Goal: Task Accomplishment & Management: Manage account settings

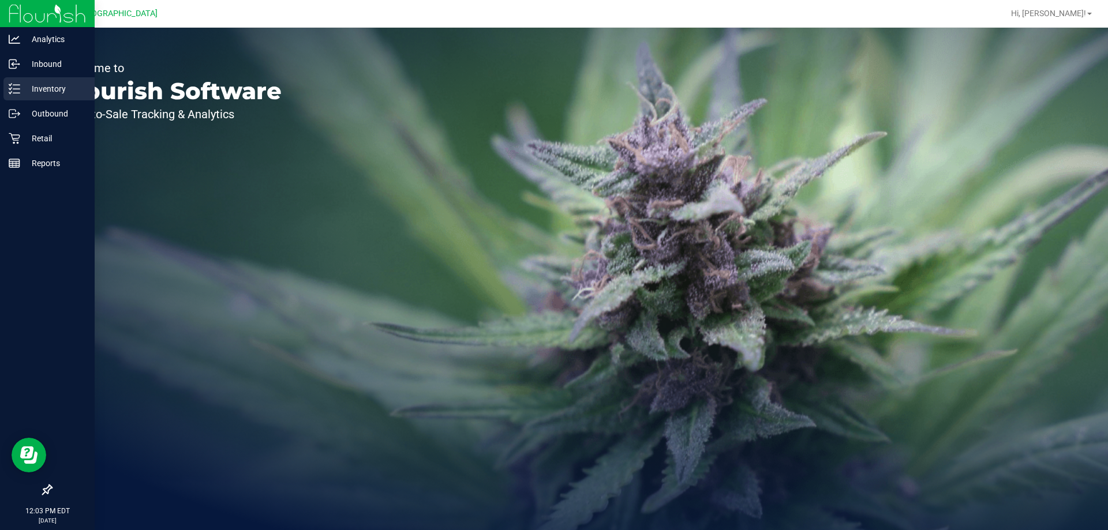
click at [12, 84] on icon at bounding box center [10, 85] width 2 height 2
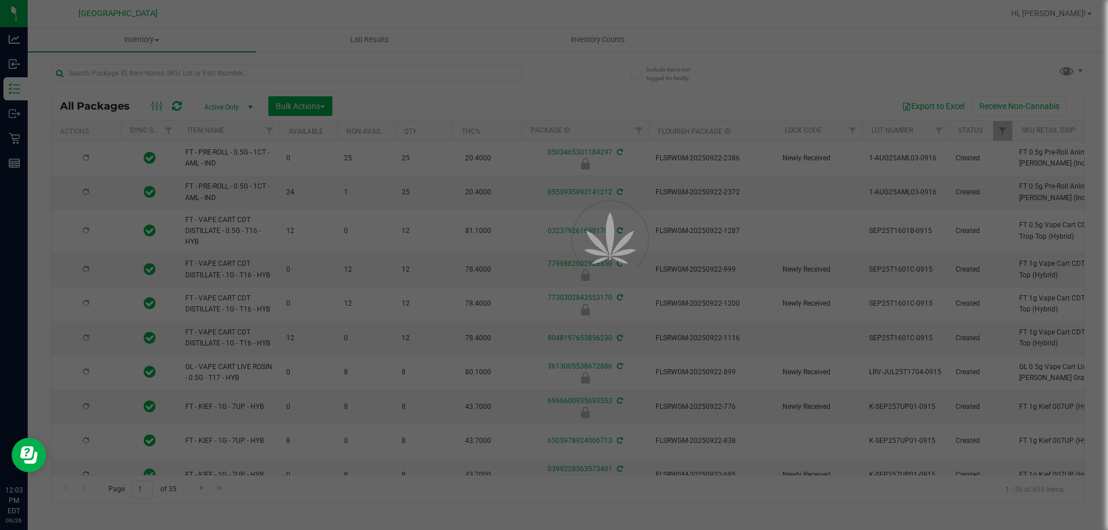
click at [490, 78] on div at bounding box center [554, 265] width 1108 height 530
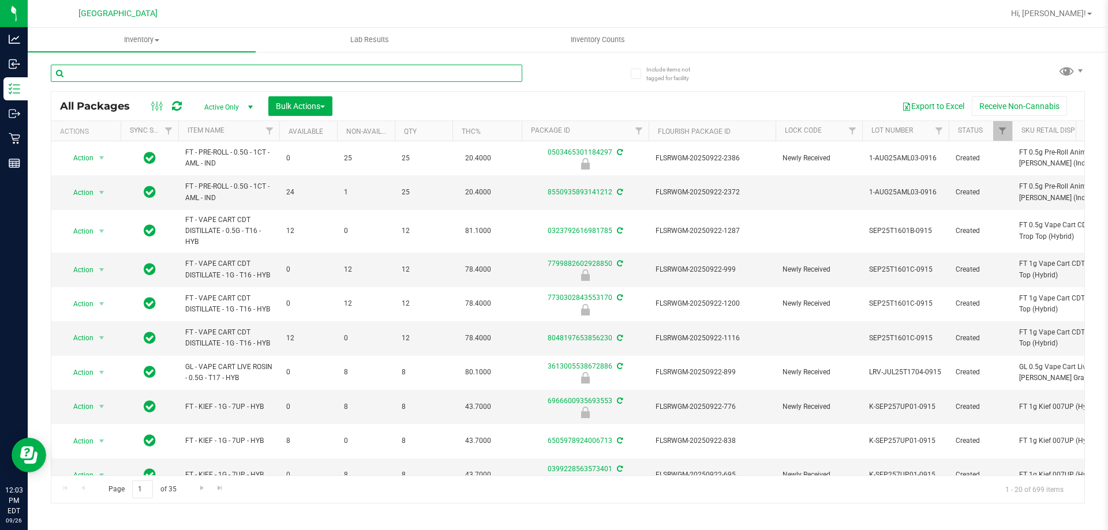
click at [382, 74] on input "text" at bounding box center [286, 73] width 471 height 17
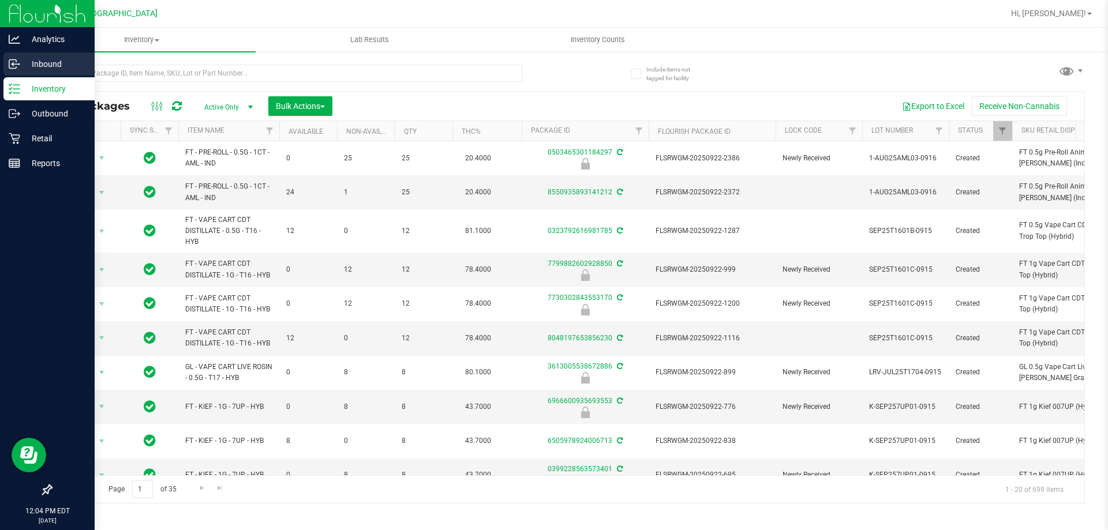
click at [20, 65] on icon at bounding box center [15, 64] width 12 height 12
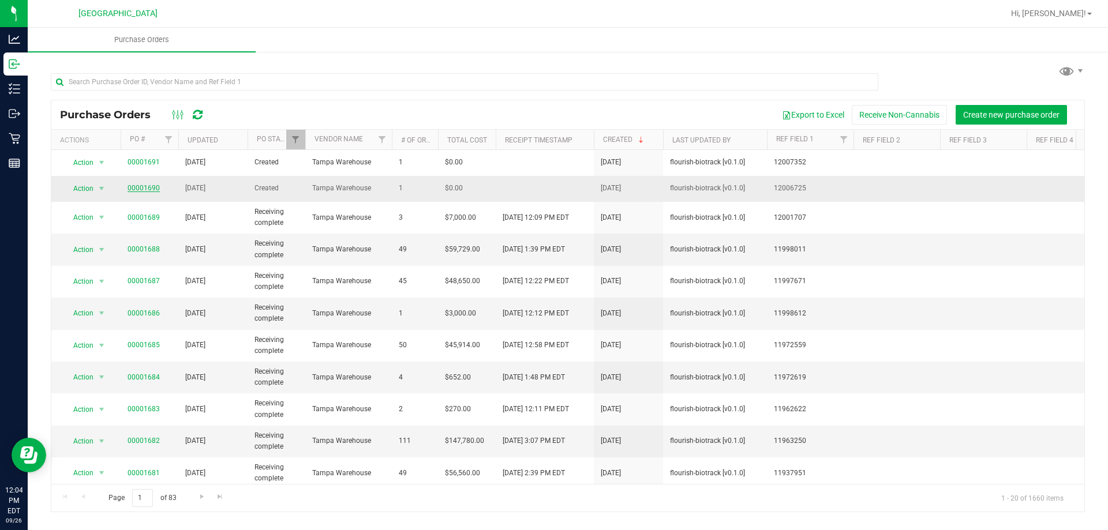
click at [134, 188] on link "00001690" at bounding box center [143, 188] width 32 height 8
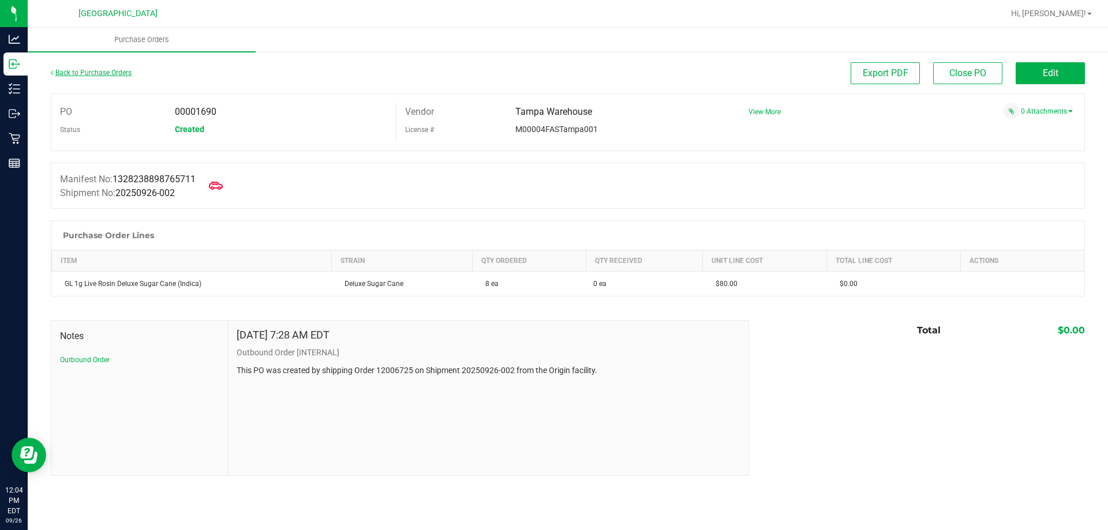
click at [99, 72] on link "Back to Purchase Orders" at bounding box center [91, 73] width 81 height 8
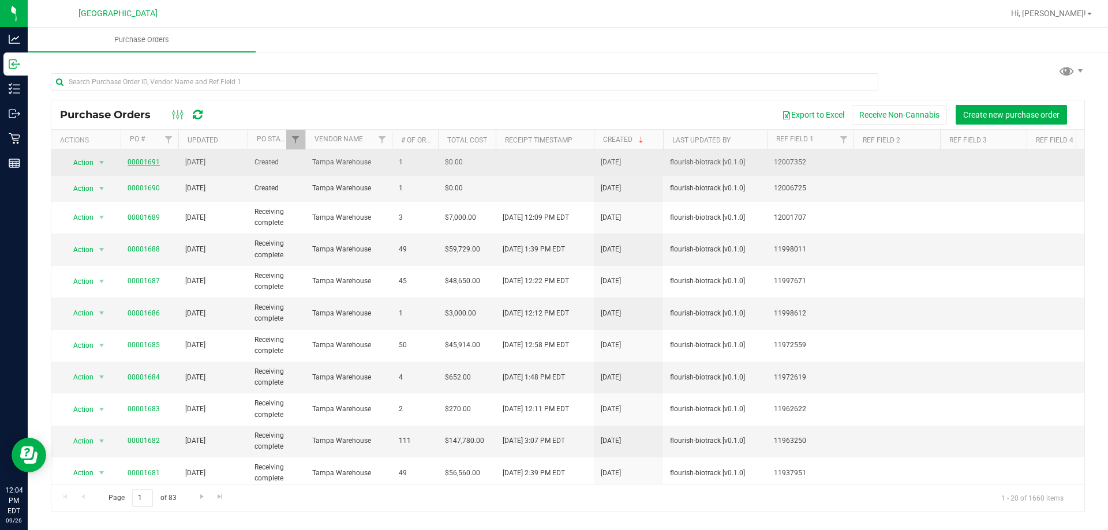
click at [137, 159] on link "00001691" at bounding box center [143, 162] width 32 height 8
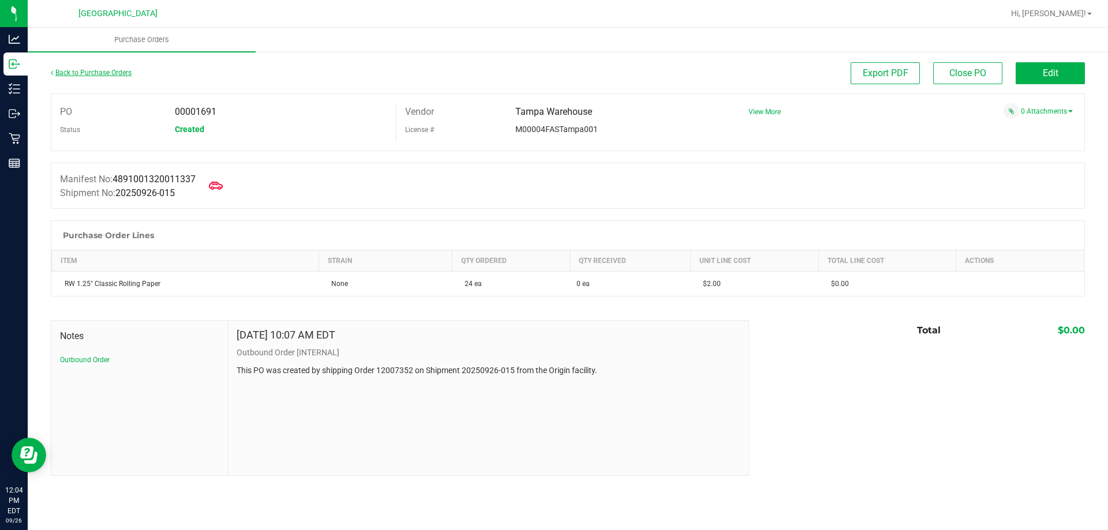
click at [103, 74] on link "Back to Purchase Orders" at bounding box center [91, 73] width 81 height 8
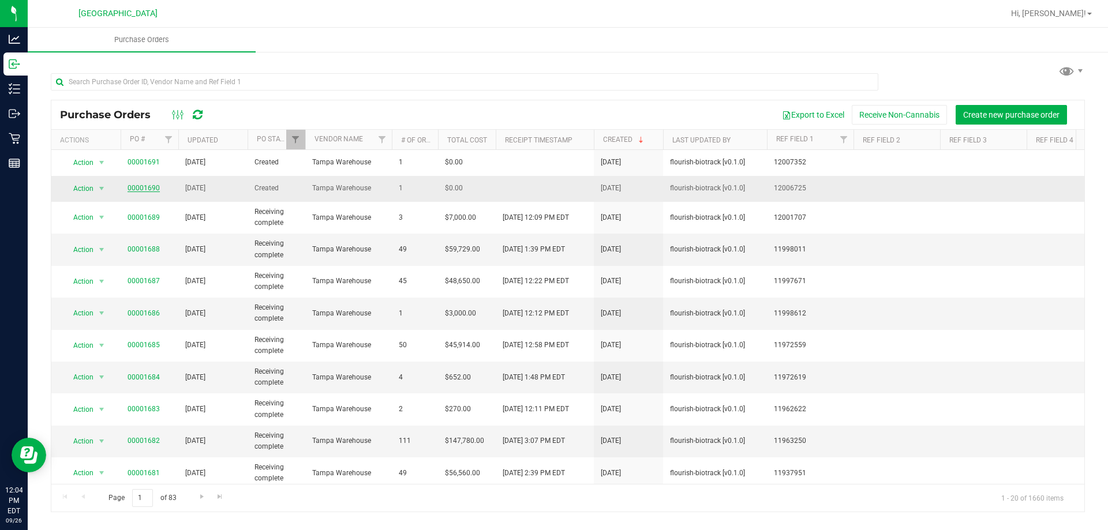
click at [132, 187] on link "00001690" at bounding box center [143, 188] width 32 height 8
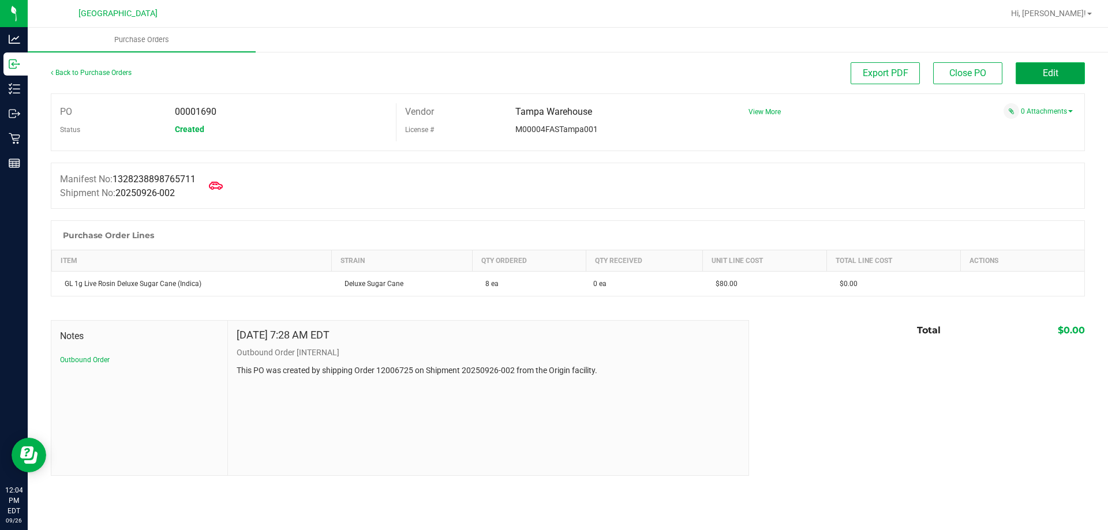
click at [1035, 69] on button "Edit" at bounding box center [1049, 73] width 69 height 22
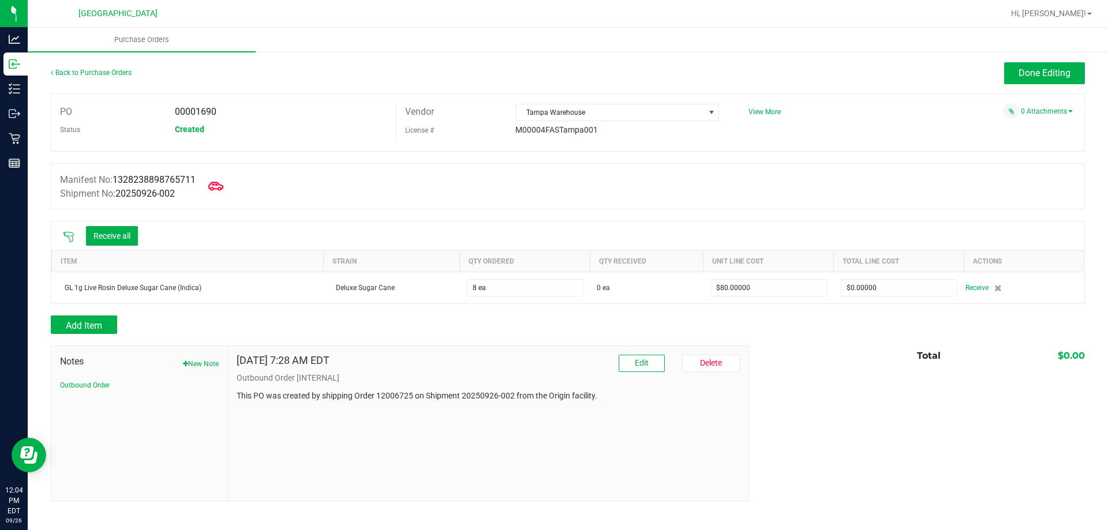
click at [222, 186] on icon at bounding box center [215, 186] width 15 height 15
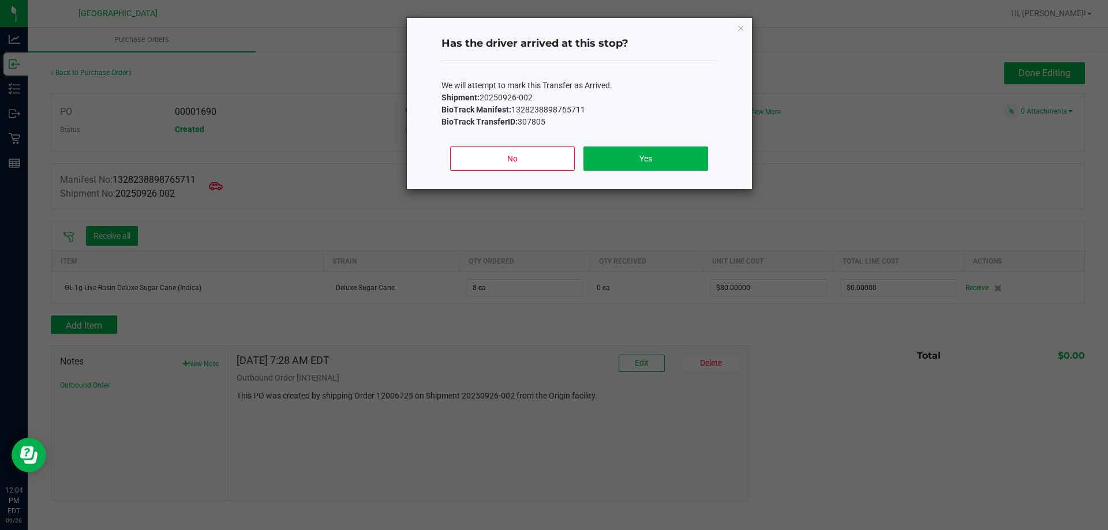
click at [628, 145] on div "No Yes" at bounding box center [579, 163] width 276 height 52
click at [624, 157] on button "Yes" at bounding box center [645, 159] width 124 height 24
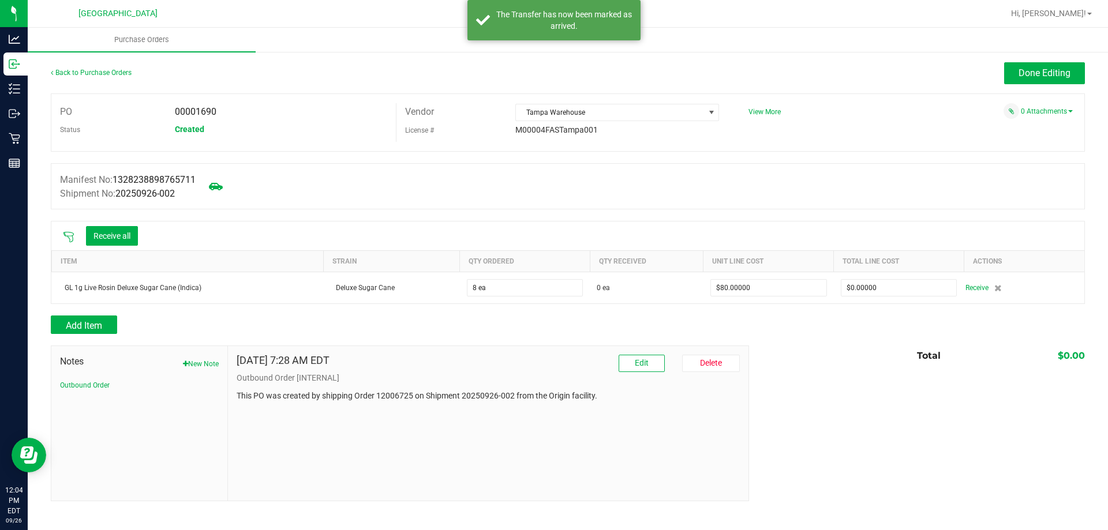
click at [67, 237] on icon at bounding box center [69, 237] width 12 height 12
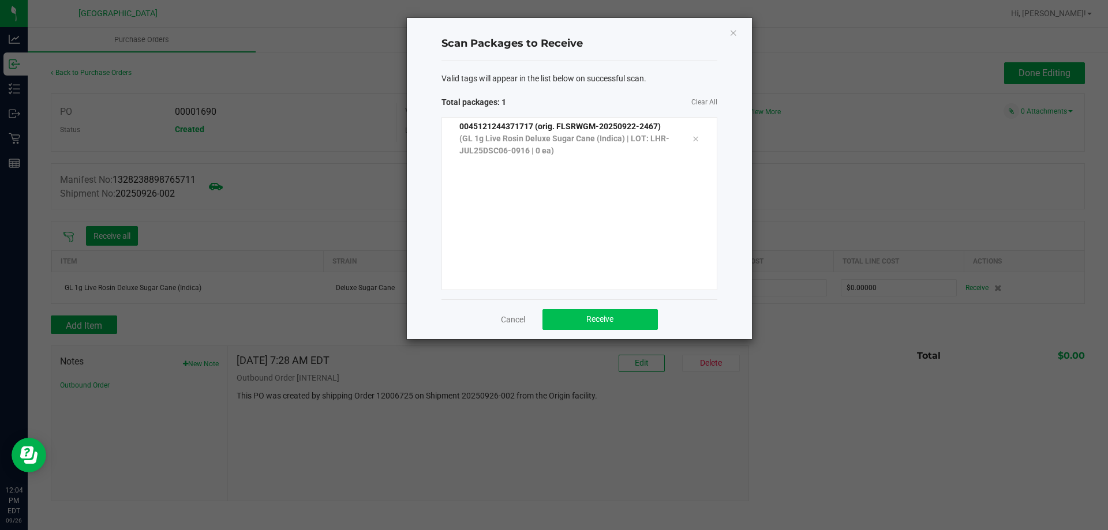
click at [611, 321] on span "Receive" at bounding box center [599, 318] width 27 height 9
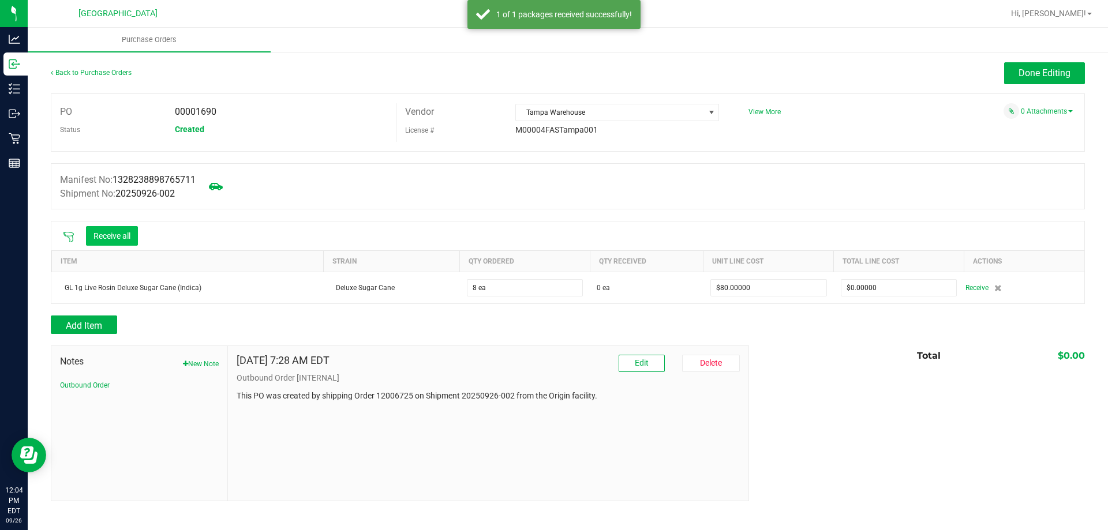
click at [96, 228] on button "Receive all" at bounding box center [112, 236] width 52 height 20
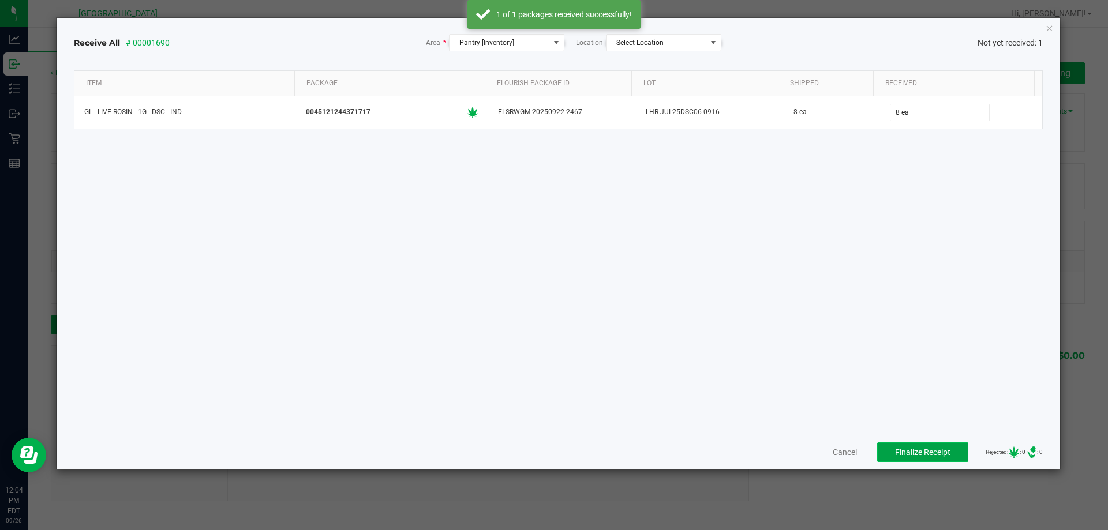
click at [897, 448] on span "Finalize Receipt" at bounding box center [922, 452] width 55 height 9
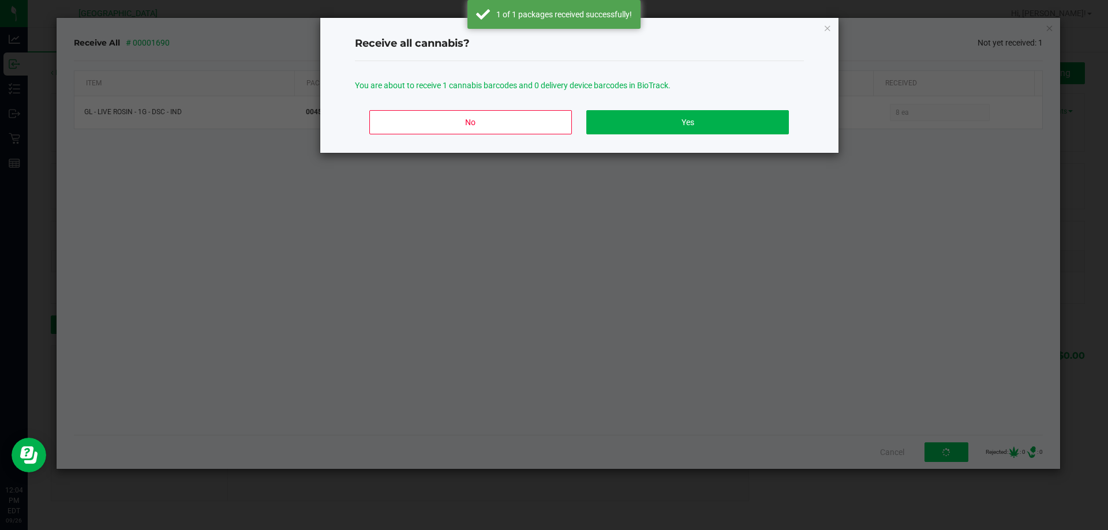
click at [730, 97] on div "You are about to receive 1 cannabis barcodes and 0 delivery device barcodes in …" at bounding box center [579, 81] width 449 height 40
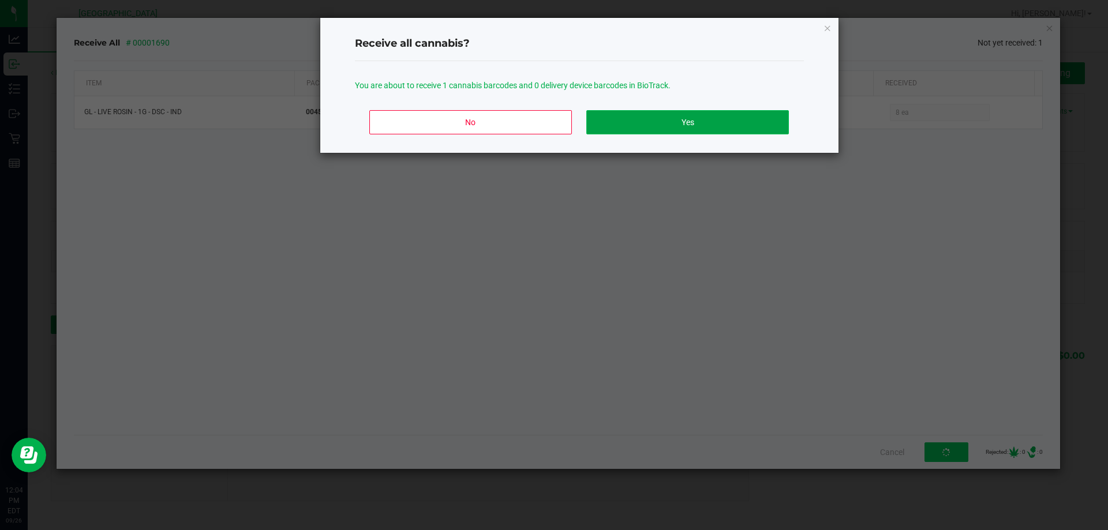
click at [728, 121] on button "Yes" at bounding box center [687, 122] width 202 height 24
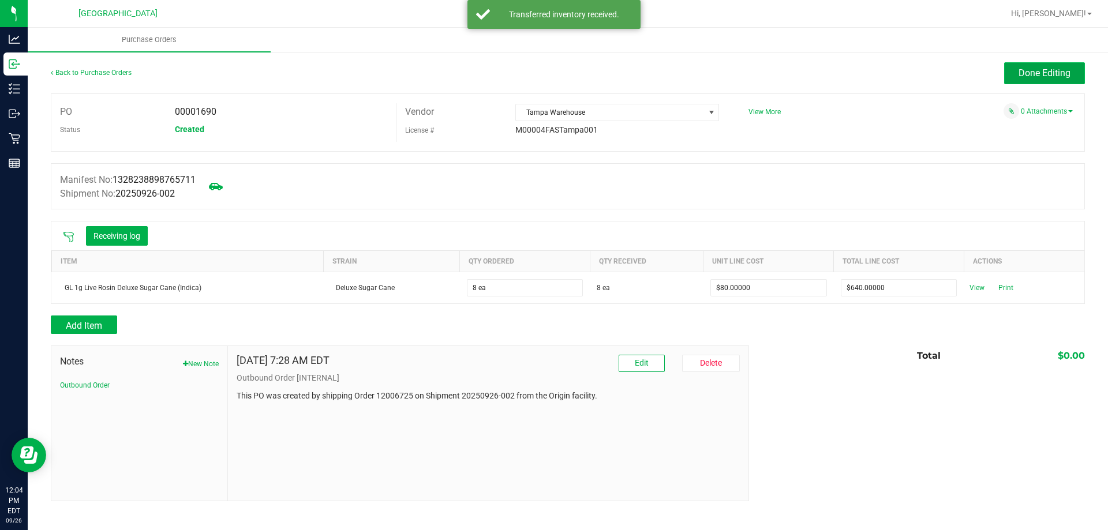
click at [1032, 76] on span "Done Editing" at bounding box center [1044, 72] width 52 height 11
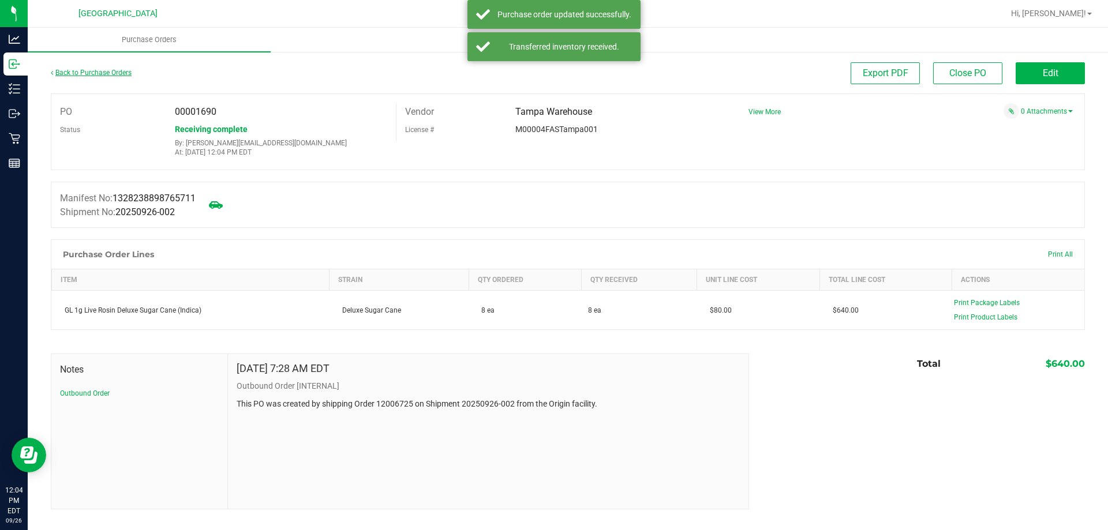
click at [106, 69] on link "Back to Purchase Orders" at bounding box center [91, 73] width 81 height 8
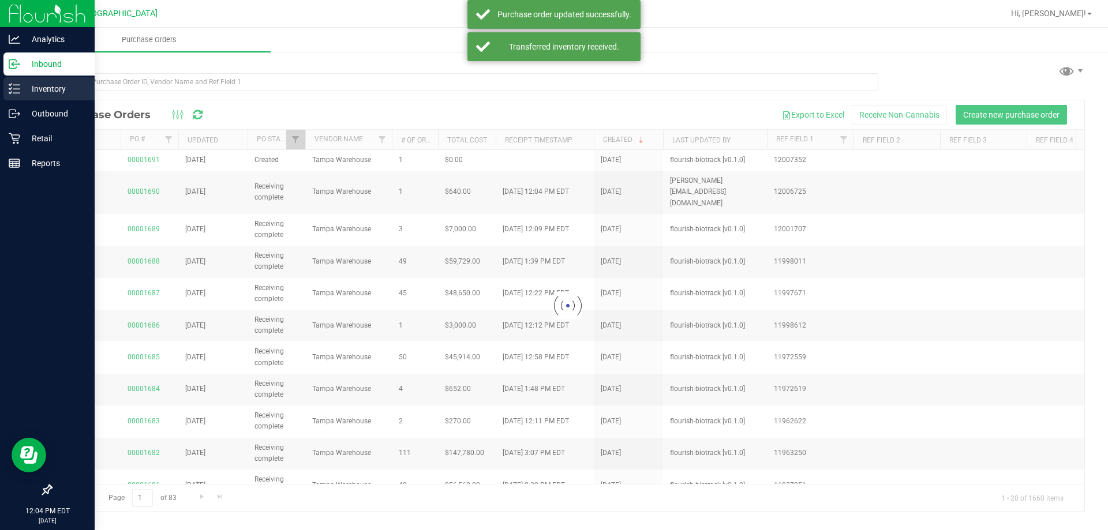
click at [34, 95] on p "Inventory" at bounding box center [54, 89] width 69 height 14
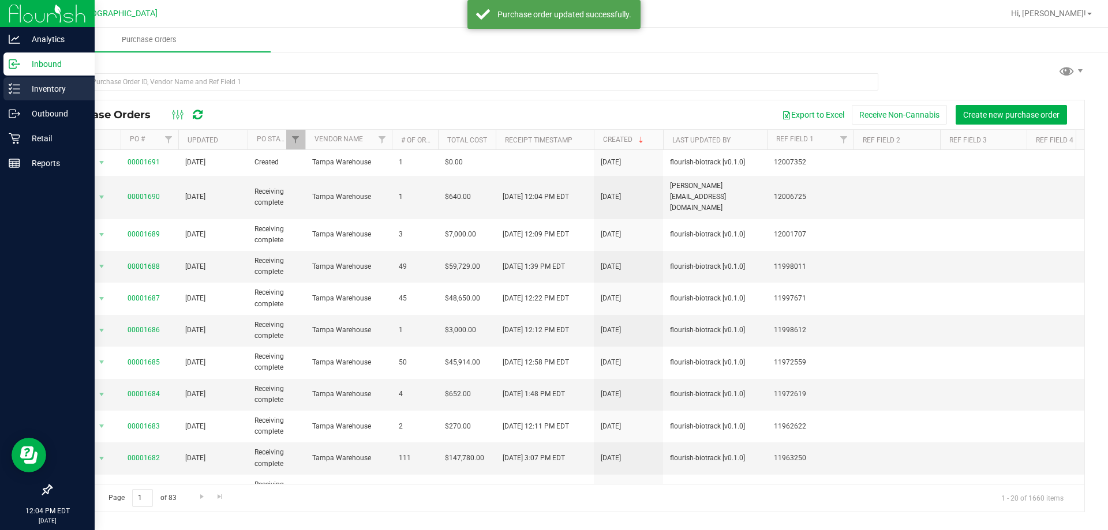
click at [47, 92] on p "Inventory" at bounding box center [54, 89] width 69 height 14
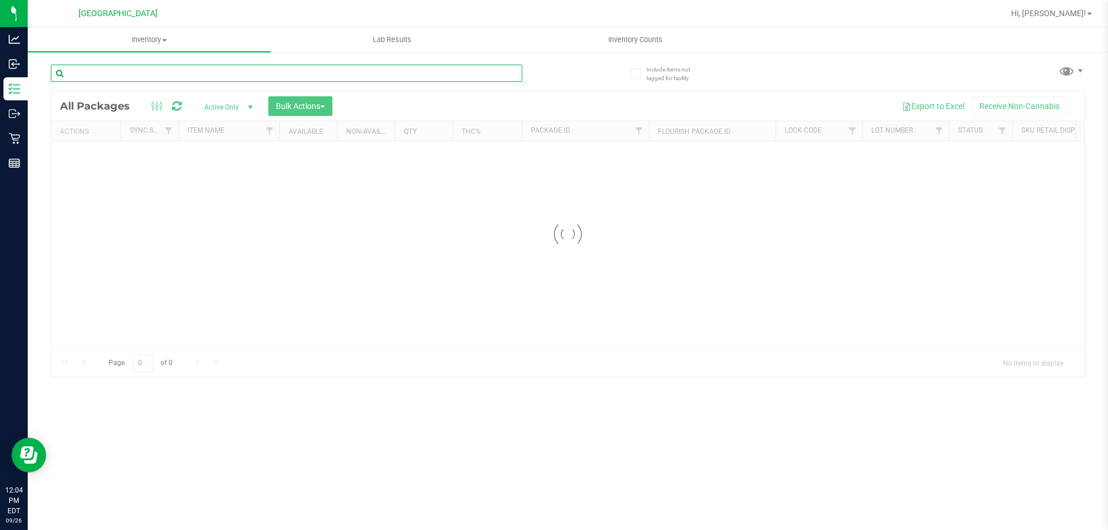
click at [128, 77] on input "text" at bounding box center [286, 73] width 471 height 17
type input "0045121244371717"
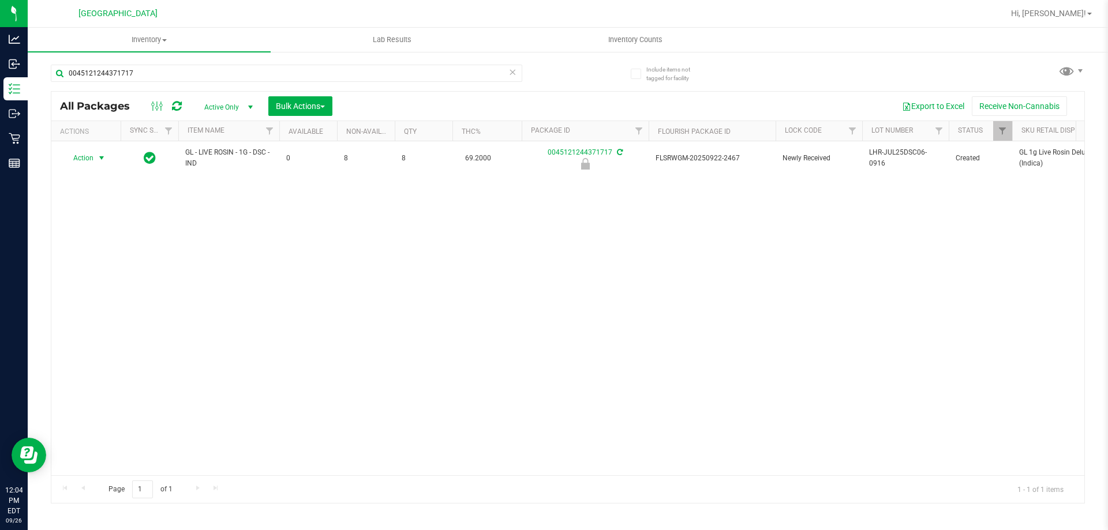
click at [86, 156] on span "Action" at bounding box center [78, 158] width 31 height 16
click at [96, 287] on li "Unlock package" at bounding box center [100, 295] width 74 height 17
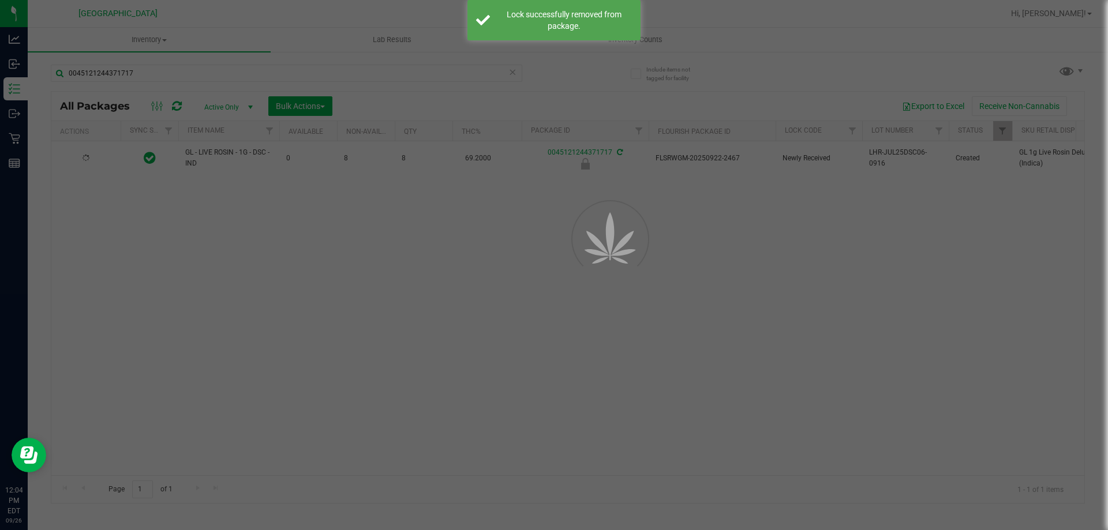
click at [252, 287] on div at bounding box center [554, 265] width 1108 height 530
